Goal: Task Accomplishment & Management: Manage account settings

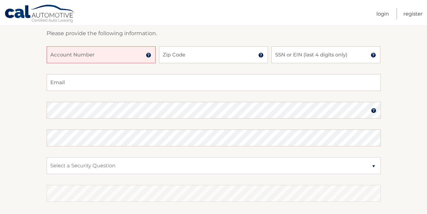
scroll to position [100, 0]
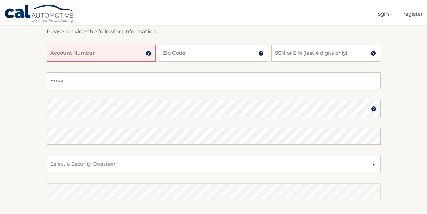
click at [140, 55] on input "Account Number" at bounding box center [101, 53] width 109 height 17
type input "4455992524"
click at [175, 50] on input "Zip Code" at bounding box center [213, 53] width 109 height 17
type input "11784"
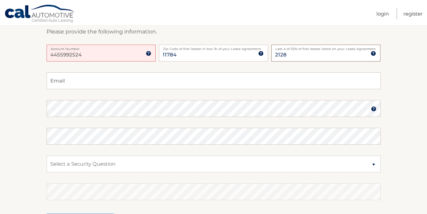
type input "2128"
type input "erincgeier@gmail.com"
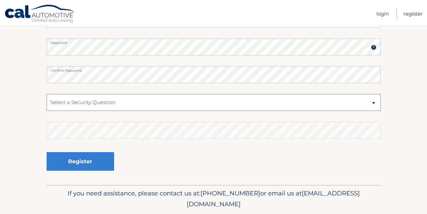
scroll to position [162, 0]
click at [171, 100] on select "Select a Security Question What was the name of your elementary school? What is…" at bounding box center [214, 101] width 334 height 17
select select "2"
click at [47, 93] on select "Select a Security Question What was the name of your elementary school? What is…" at bounding box center [214, 101] width 334 height 17
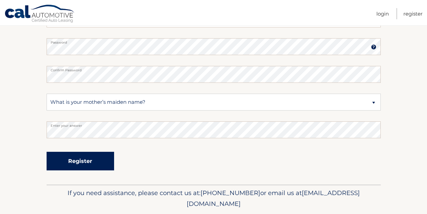
click at [101, 160] on button "Register" at bounding box center [80, 160] width 67 height 19
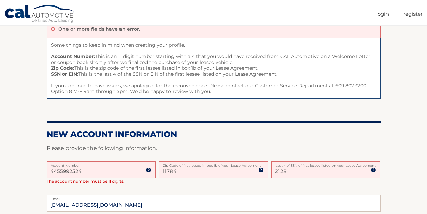
scroll to position [66, 0]
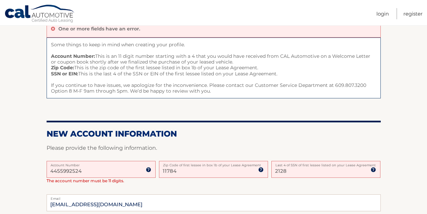
click at [128, 168] on input "4455992524" at bounding box center [101, 169] width 109 height 17
click at [55, 172] on input "4455992524" at bounding box center [101, 169] width 109 height 17
click at [96, 172] on input "42455992524" at bounding box center [101, 169] width 109 height 17
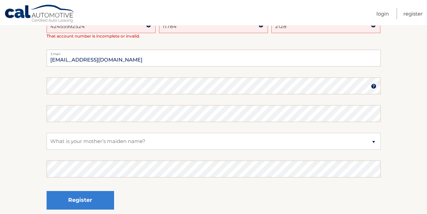
scroll to position [211, 0]
type input "42455992524"
click at [135, 142] on select "Select a Security Question What was the name of your elementary school? What is…" at bounding box center [214, 141] width 334 height 17
click at [47, 133] on select "Select a Security Question What was the name of your elementary school? What is…" at bounding box center [214, 141] width 334 height 17
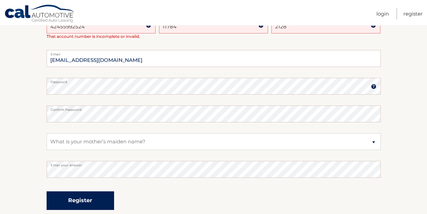
click at [98, 207] on button "Register" at bounding box center [80, 200] width 67 height 19
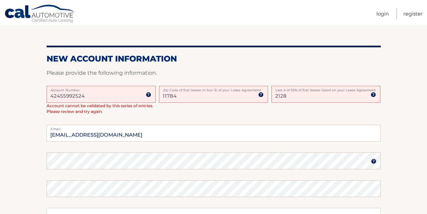
scroll to position [142, 0]
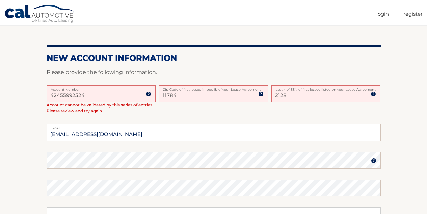
click at [207, 98] on input "11784" at bounding box center [213, 93] width 109 height 17
click at [173, 115] on div "42455992524 Account Number 11 digit account number provided on your coupon book…" at bounding box center [214, 104] width 334 height 39
click at [106, 99] on input "42455992524" at bounding box center [101, 93] width 109 height 17
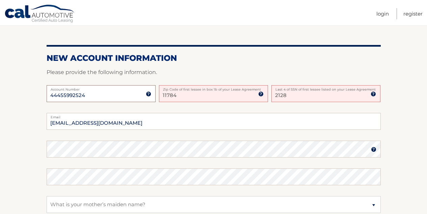
type input "44455992524"
click at [10, 124] on section "One or more fields have an error. Some things to keep in mind when creating you…" at bounding box center [213, 114] width 427 height 346
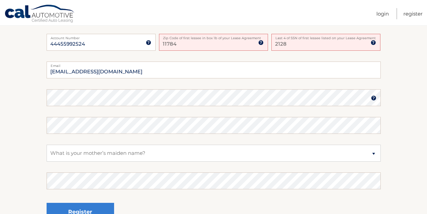
scroll to position [194, 0]
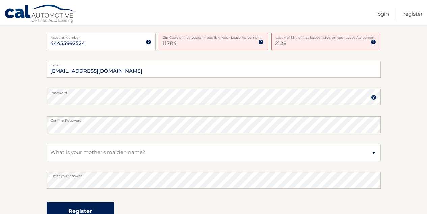
click at [71, 206] on button "Register" at bounding box center [80, 211] width 67 height 19
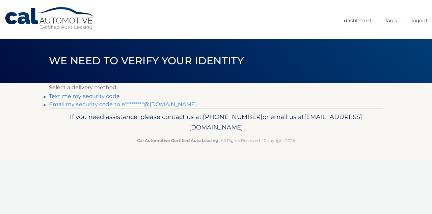
click at [101, 95] on link "Text me my security code" at bounding box center [84, 96] width 71 height 6
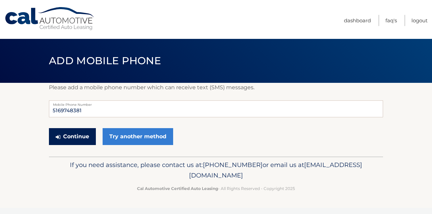
click at [82, 137] on button "Continue" at bounding box center [72, 136] width 47 height 17
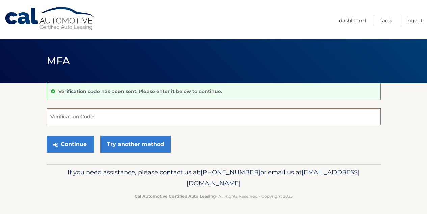
click at [221, 111] on input "Verification Code" at bounding box center [214, 116] width 334 height 17
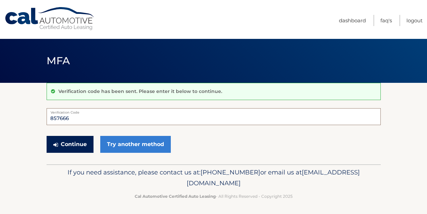
type input "857666"
click at [79, 149] on button "Continue" at bounding box center [70, 144] width 47 height 17
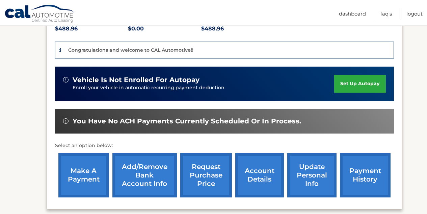
scroll to position [164, 0]
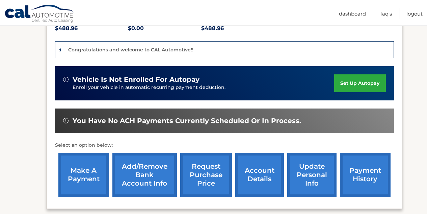
click at [268, 159] on link "account details" at bounding box center [259, 175] width 49 height 44
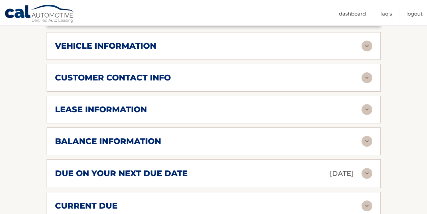
scroll to position [331, 0]
click at [366, 104] on img at bounding box center [366, 109] width 11 height 11
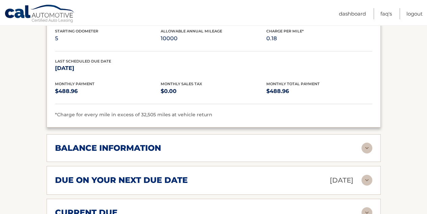
scroll to position [474, 0]
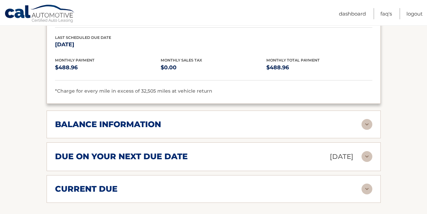
click at [361, 110] on div "balance information Payments Received 1 Payments Remaining 38 Next Payment will…" at bounding box center [214, 124] width 334 height 28
click at [364, 119] on img at bounding box center [366, 124] width 11 height 11
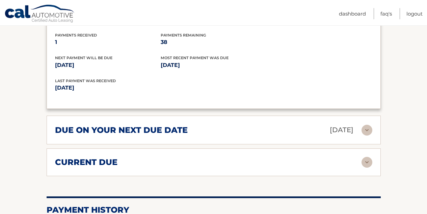
scroll to position [583, 0]
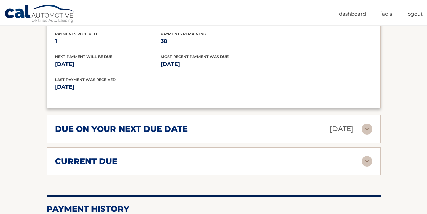
click at [256, 156] on div "current due" at bounding box center [208, 161] width 306 height 10
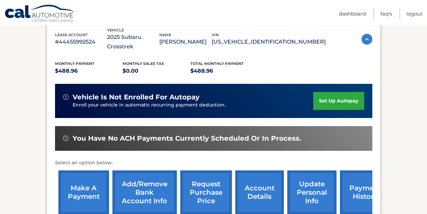
scroll to position [130, 0]
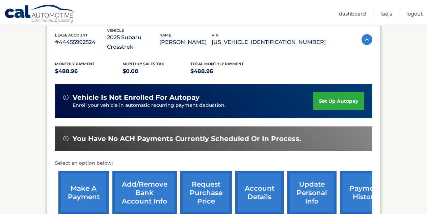
click at [331, 92] on link "set up autopay" at bounding box center [338, 101] width 51 height 18
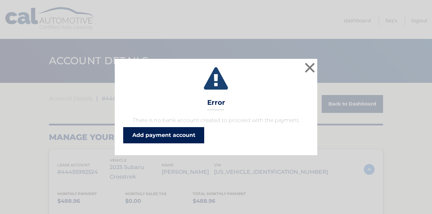
click at [195, 132] on link "Add payment account" at bounding box center [163, 135] width 81 height 16
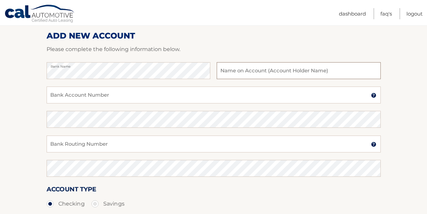
scroll to position [85, 0]
click at [154, 147] on input "Bank Routing Number" at bounding box center [214, 143] width 334 height 17
paste input "031176110"
type input "031176110"
click at [243, 75] on input "text" at bounding box center [299, 70] width 164 height 17
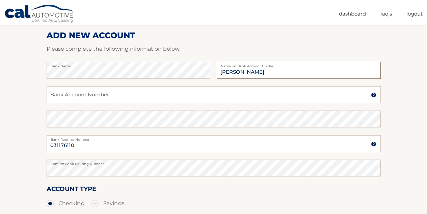
type input "[PERSON_NAME]"
click at [149, 100] on input "Bank Account Number" at bounding box center [214, 94] width 334 height 17
paste input "7014140047"
type input "7014140047"
click at [35, 127] on section "Account Overview | Set Up Account Info ADD NEW ACCOUNT Please complete the foll…" at bounding box center [213, 126] width 427 height 257
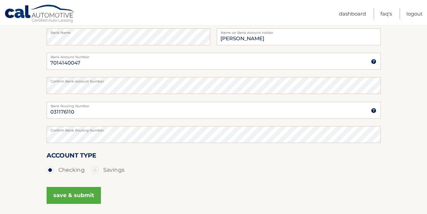
scroll to position [169, 0]
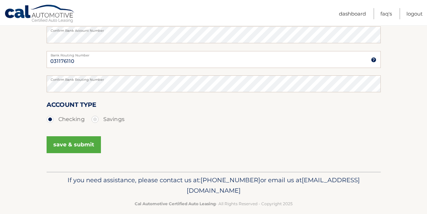
click at [60, 142] on button "save & submit" at bounding box center [74, 144] width 54 height 17
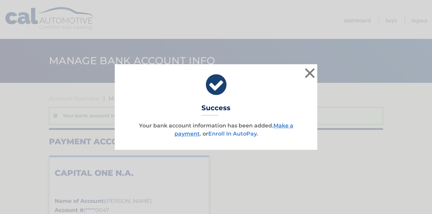
click at [247, 133] on link "Enroll In AutoPay" at bounding box center [232, 133] width 48 height 6
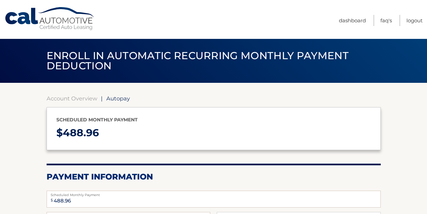
select select "OTlmOGZlYzQtNzdkNy00YWQ1LTg2YmYtNTc2ZDMxZjMxMTc2"
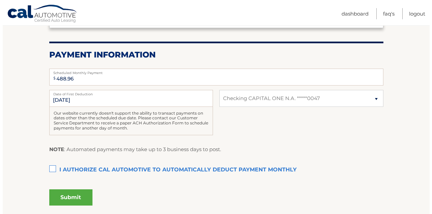
scroll to position [136, 0]
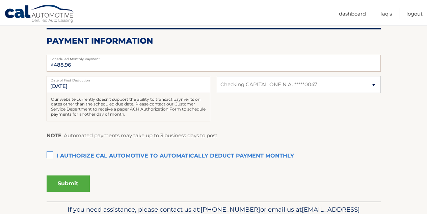
click at [49, 155] on label "I authorize cal automotive to automatically deduct payment monthly This checkbo…" at bounding box center [214, 155] width 334 height 13
click at [0, 0] on input "I authorize cal automotive to automatically deduct payment monthly This checkbo…" at bounding box center [0, 0] width 0 height 0
click at [64, 181] on button "Submit" at bounding box center [68, 183] width 43 height 16
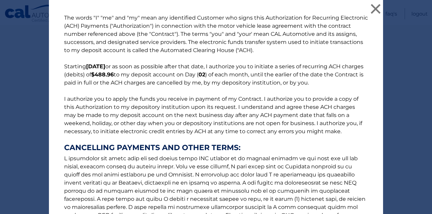
scroll to position [113, 0]
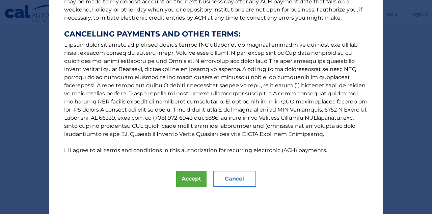
click at [64, 149] on input "I agree to all terms and conditions in this authorization for recurring electro…" at bounding box center [66, 149] width 4 height 4
checkbox input "true"
click at [177, 182] on button "Accept" at bounding box center [191, 178] width 30 height 16
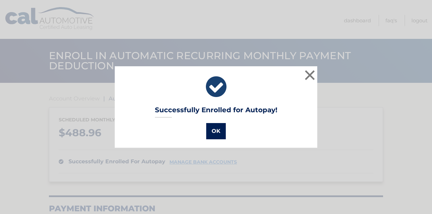
click at [214, 127] on button "OK" at bounding box center [216, 131] width 20 height 16
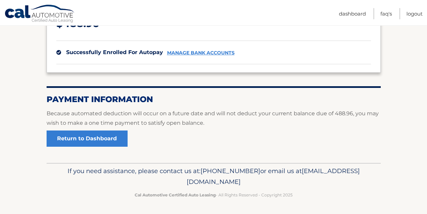
scroll to position [82, 0]
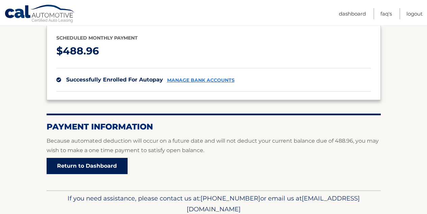
click at [115, 164] on link "Return to Dashboard" at bounding box center [87, 166] width 81 height 16
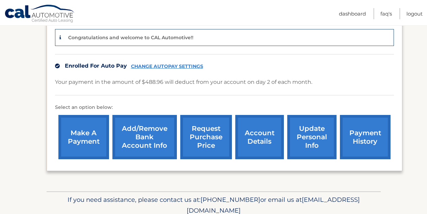
scroll to position [195, 0]
